Goal: Information Seeking & Learning: Learn about a topic

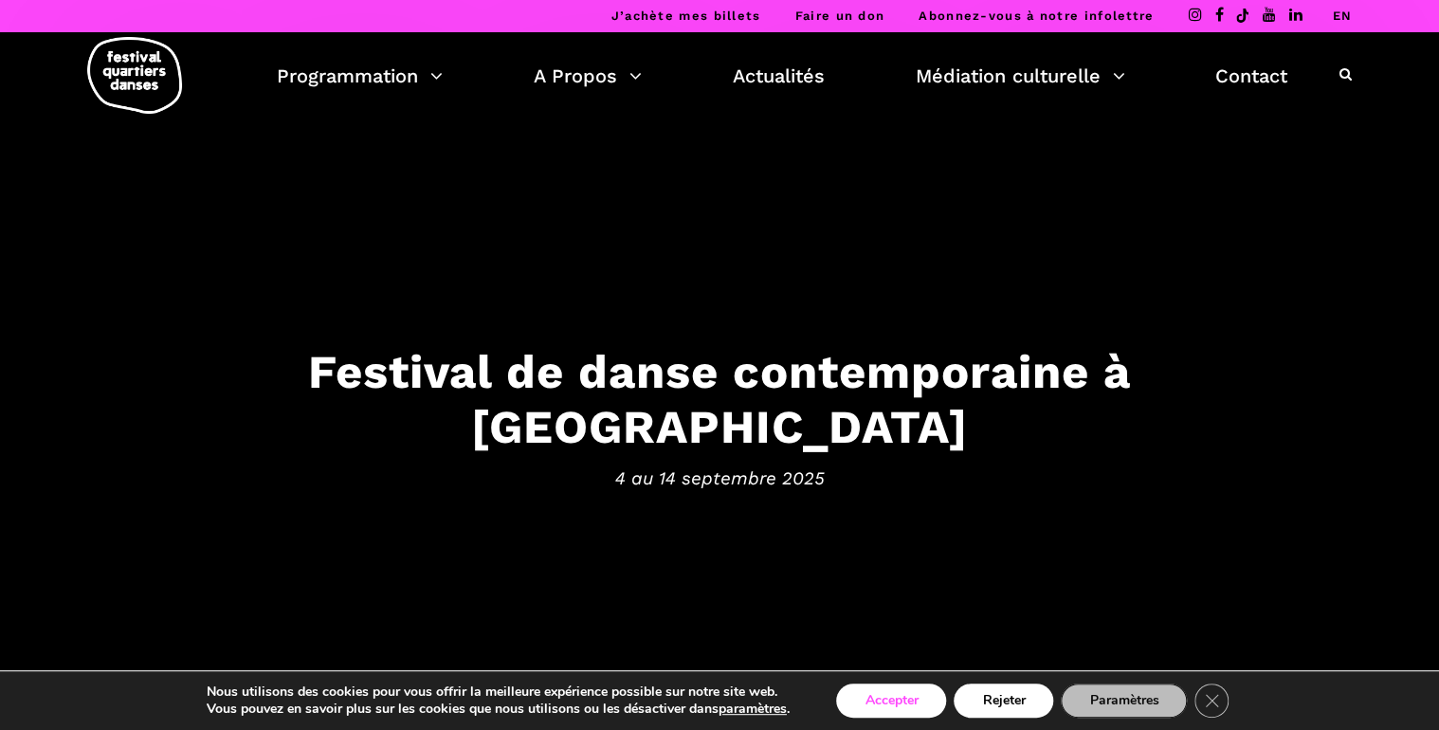
click at [901, 700] on button "Accepter" at bounding box center [891, 701] width 110 height 34
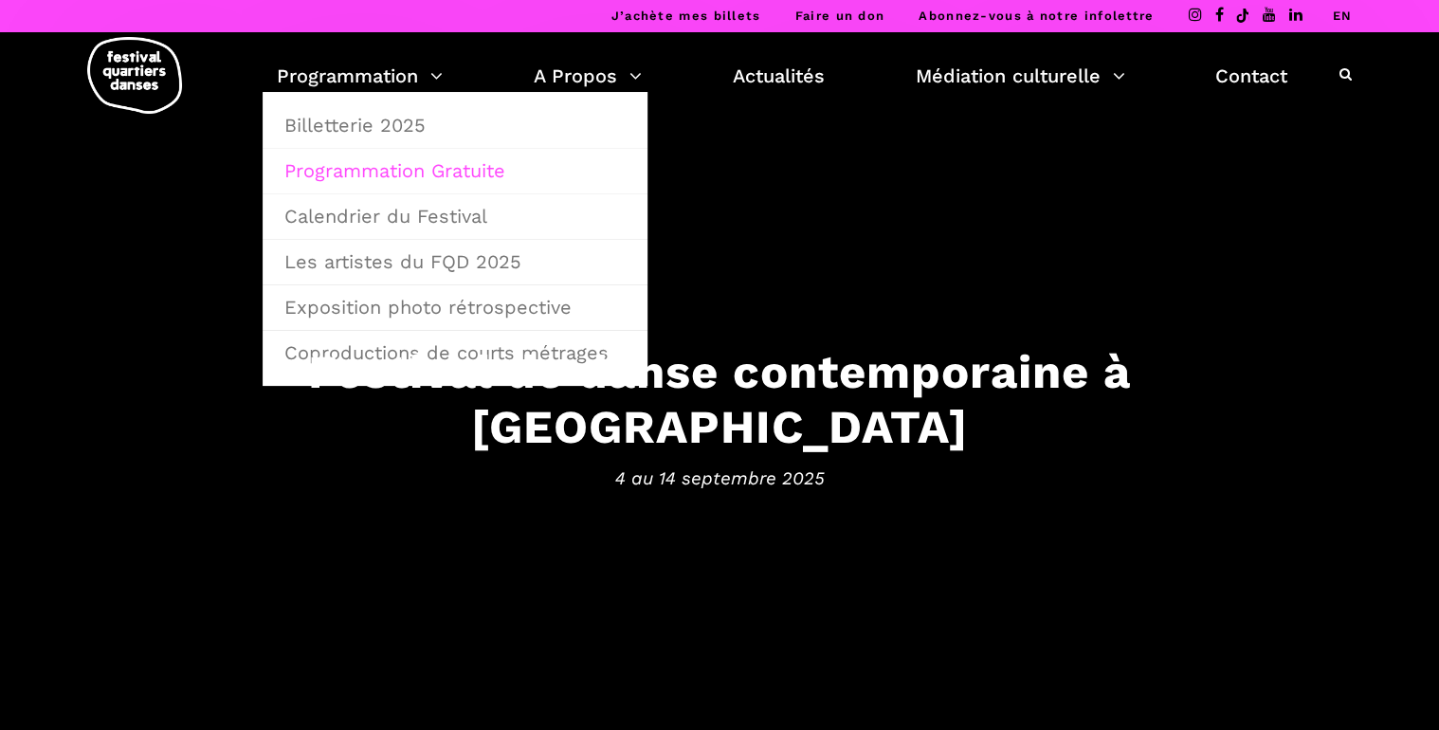
click at [388, 171] on link "Programmation Gratuite" at bounding box center [455, 171] width 364 height 44
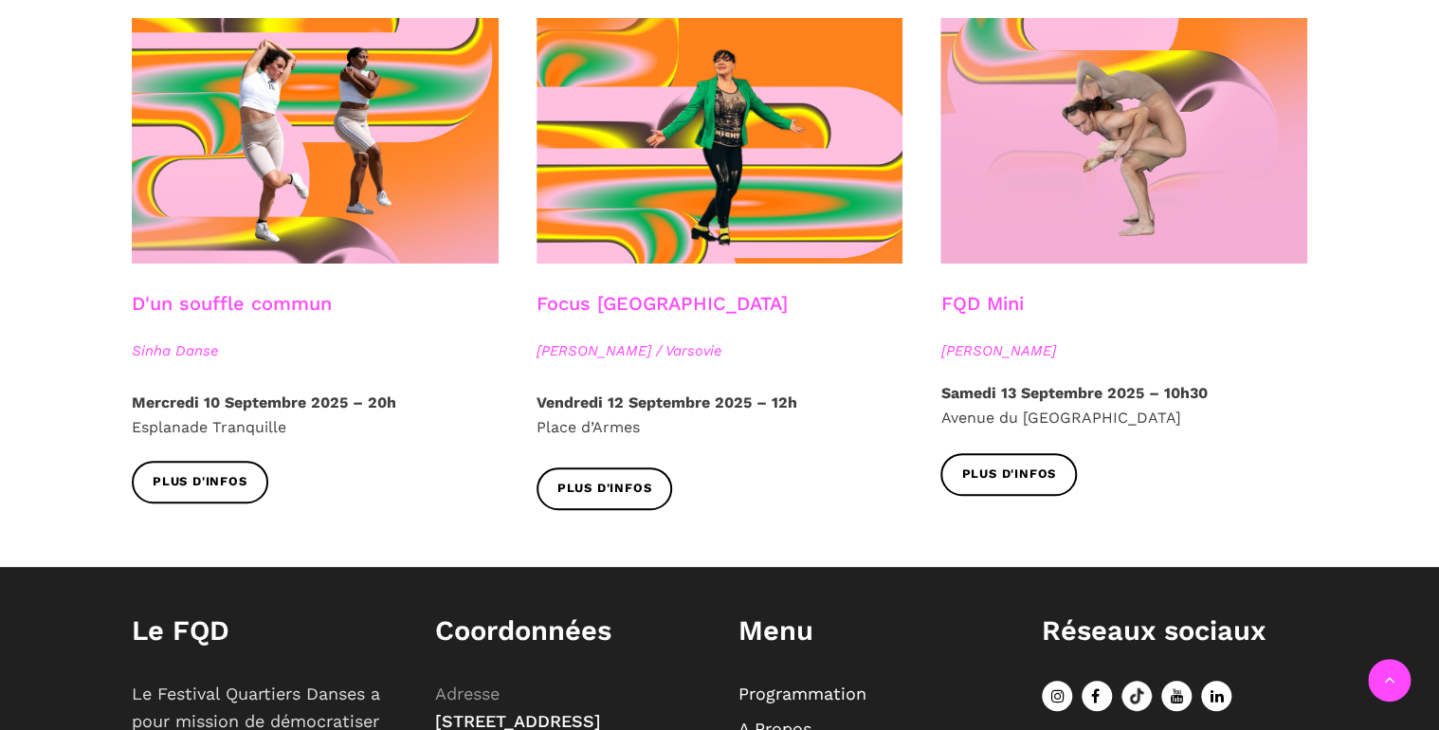
scroll to position [2199, 0]
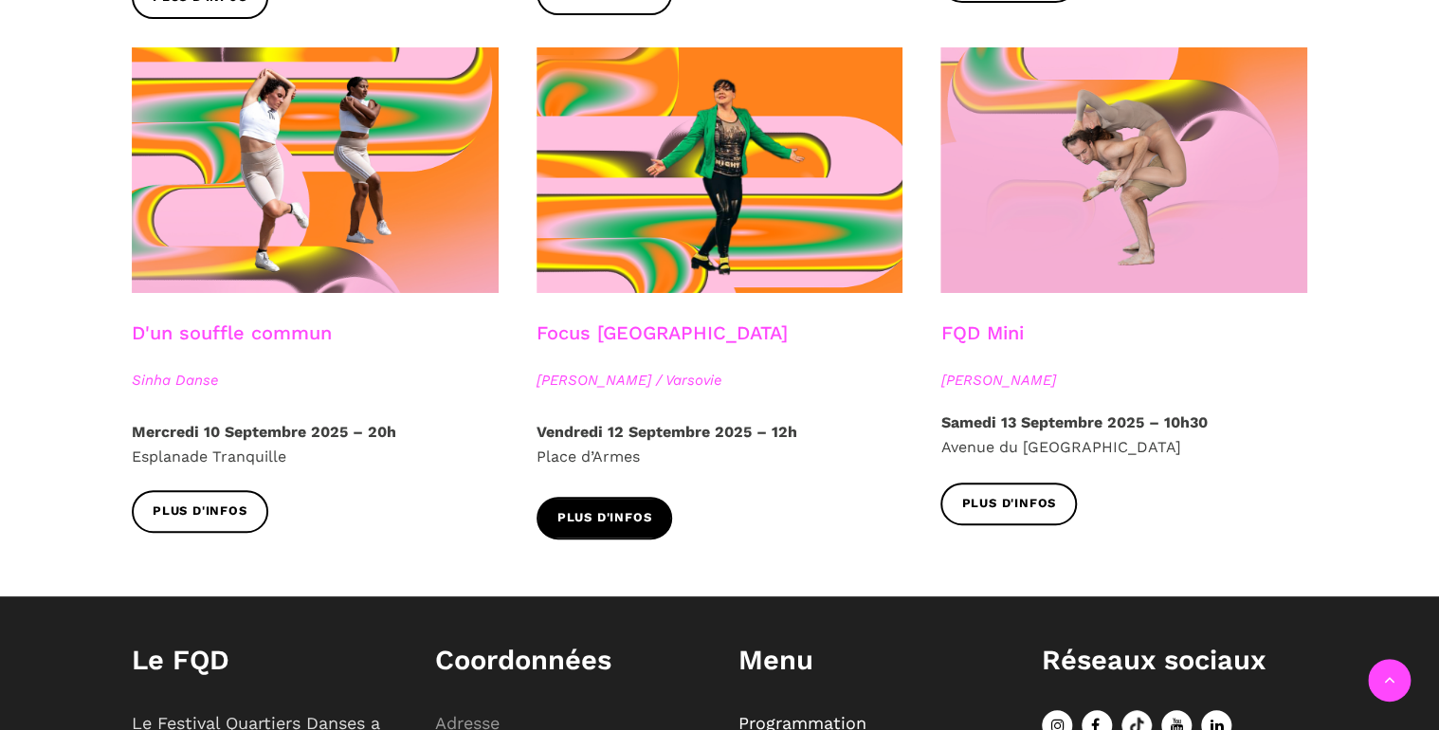
click at [630, 508] on span "Plus d'infos" at bounding box center [604, 518] width 95 height 20
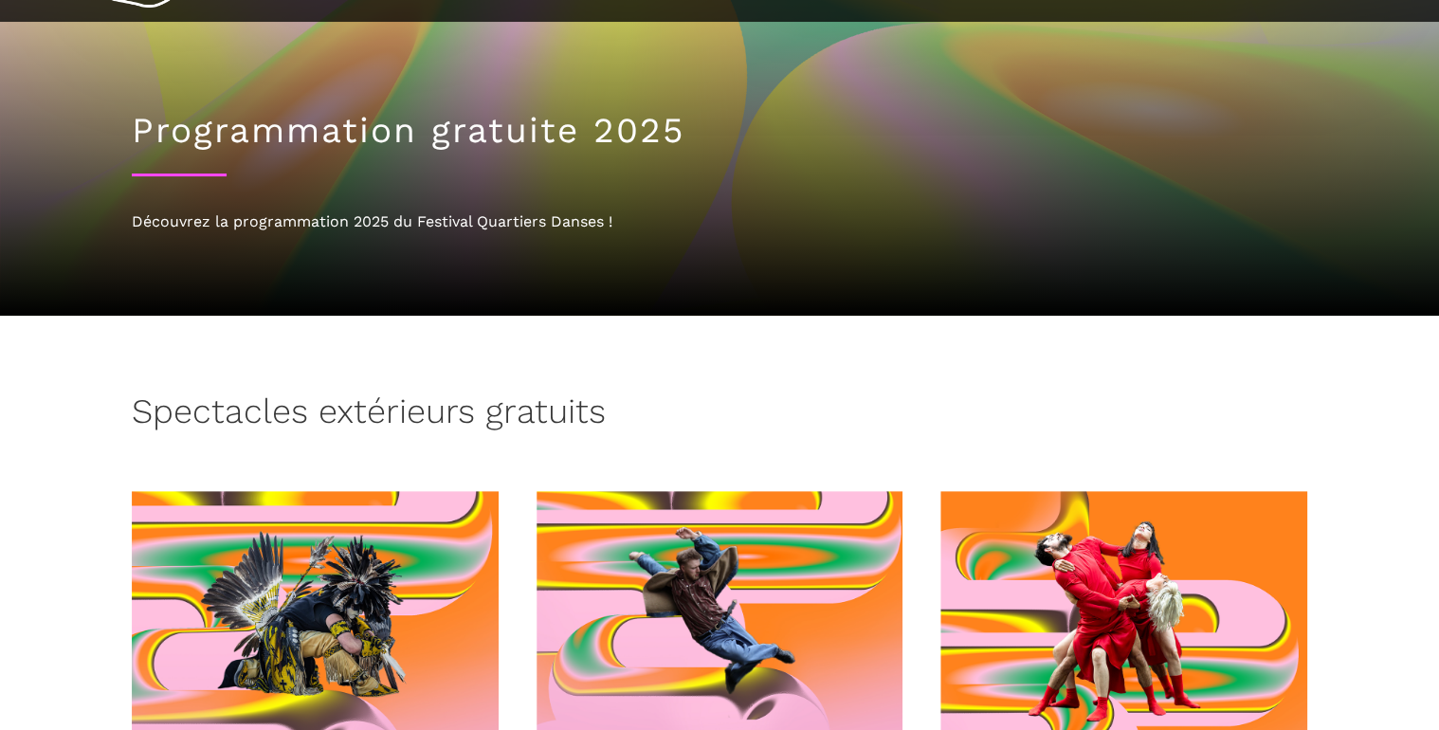
scroll to position [0, 0]
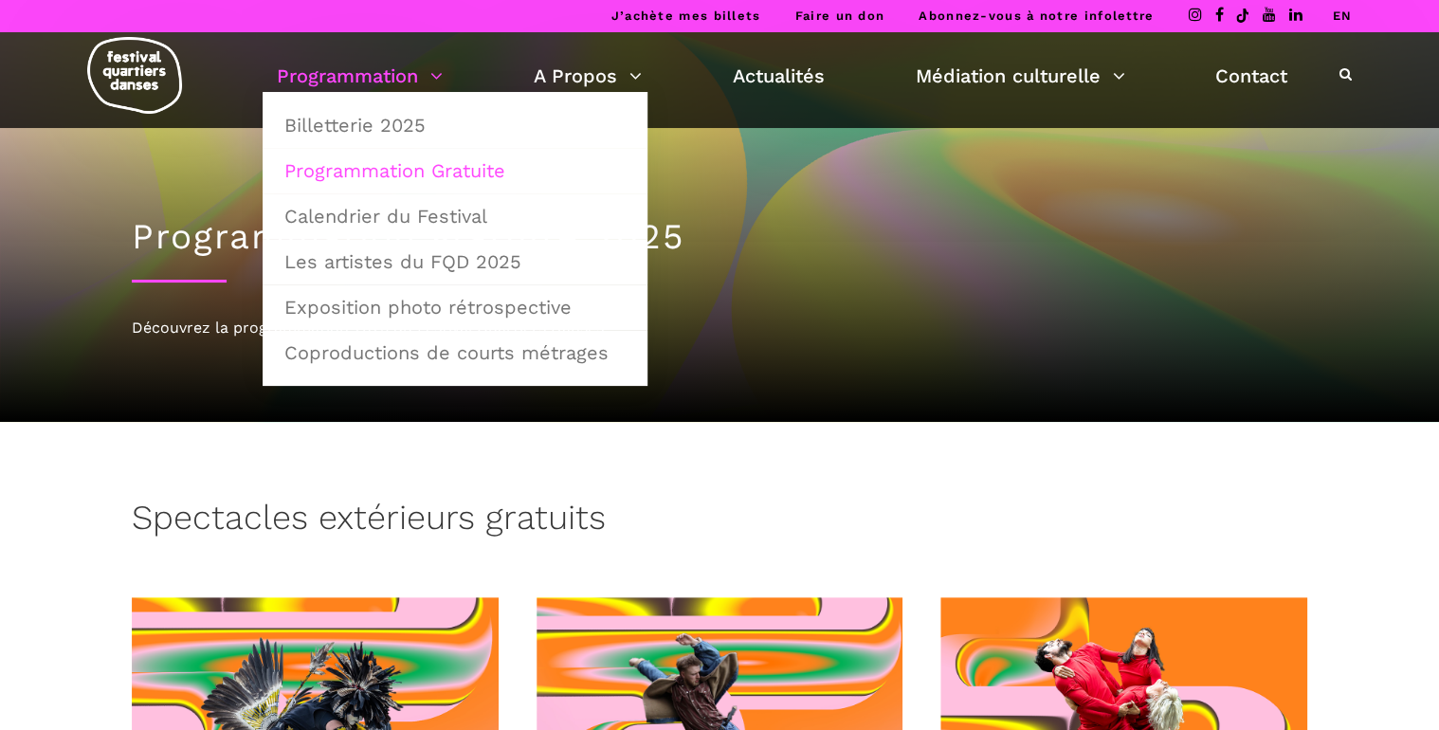
click at [143, 79] on img at bounding box center [134, 75] width 95 height 77
